Goal: Task Accomplishment & Management: Manage account settings

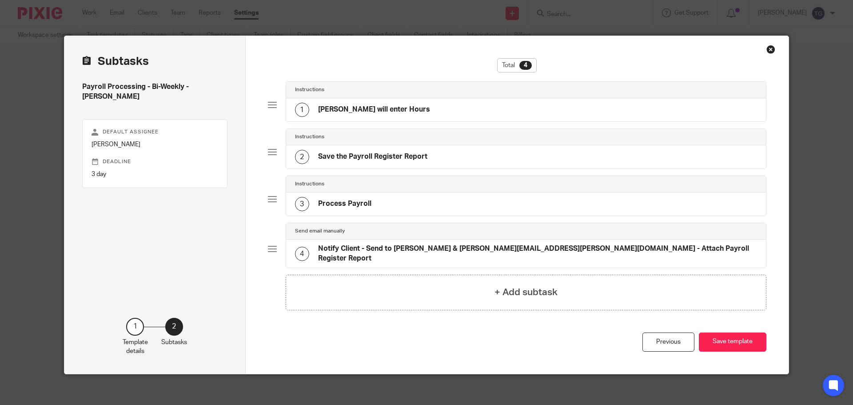
click at [303, 44] on div "Total 4 Instructions 1 [PERSON_NAME] will enter Hours Instructions 2 Save the P…" at bounding box center [517, 204] width 543 height 337
click at [129, 25] on div "Template details Name Payroll Processing - Bi-Weekly - [PERSON_NAME] Descriptio…" at bounding box center [426, 202] width 853 height 405
click at [766, 50] on div "Close this dialog window" at bounding box center [770, 49] width 9 height 9
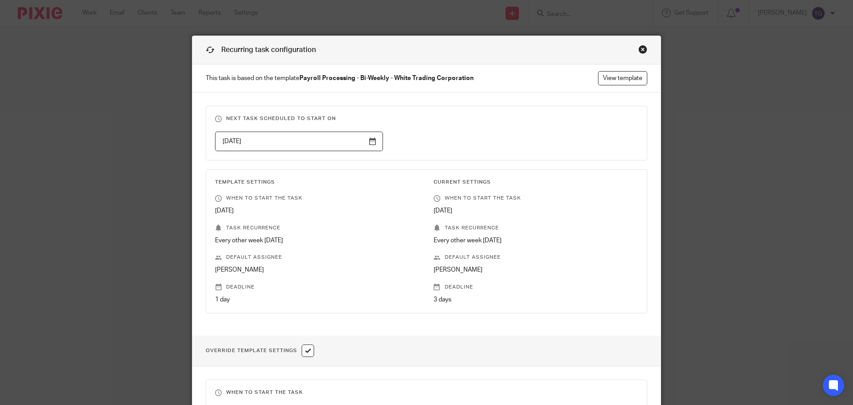
click at [54, 10] on div "Recurring task configuration This task is based on the template Payroll Process…" at bounding box center [426, 202] width 853 height 405
click at [642, 44] on div "Recurring task configuration" at bounding box center [426, 50] width 468 height 28
click at [638, 51] on div "Close this dialog window" at bounding box center [642, 49] width 9 height 9
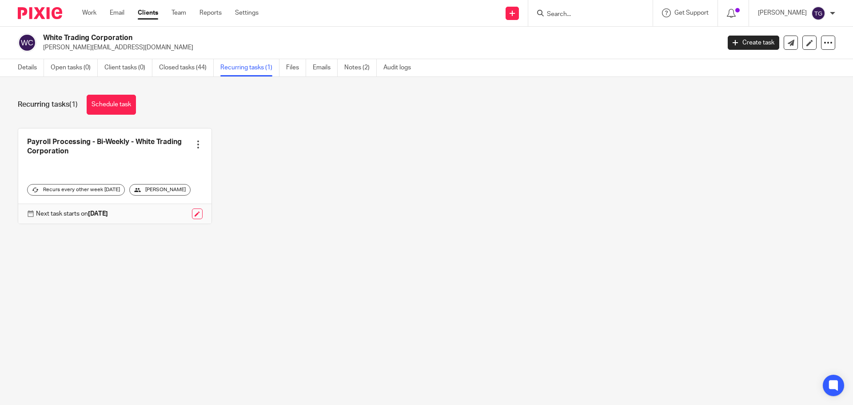
click at [45, 9] on img at bounding box center [40, 13] width 44 height 12
